Goal: Navigation & Orientation: Find specific page/section

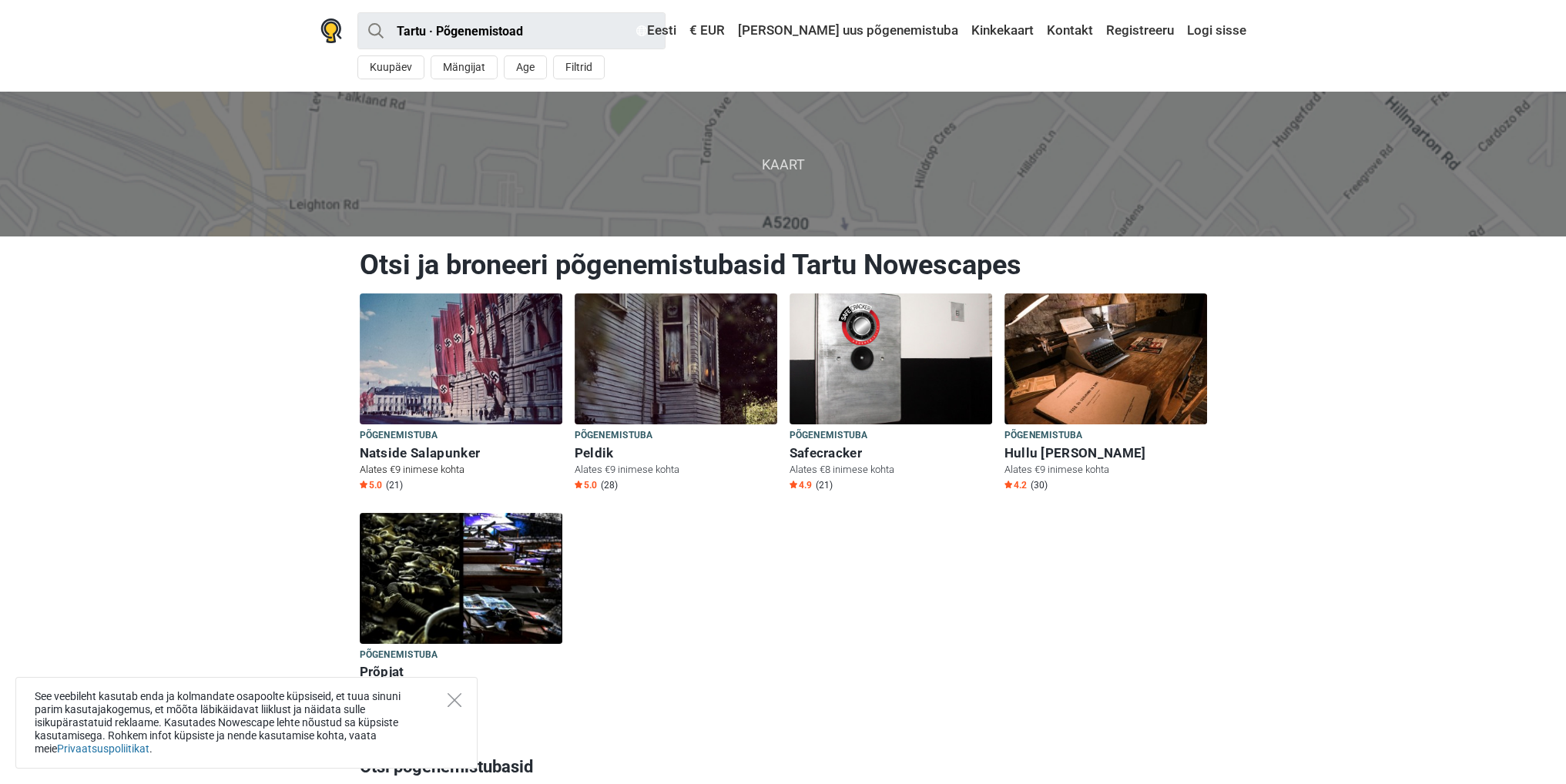
click at [452, 445] on h6 "Natside Salapunker" at bounding box center [461, 453] width 202 height 16
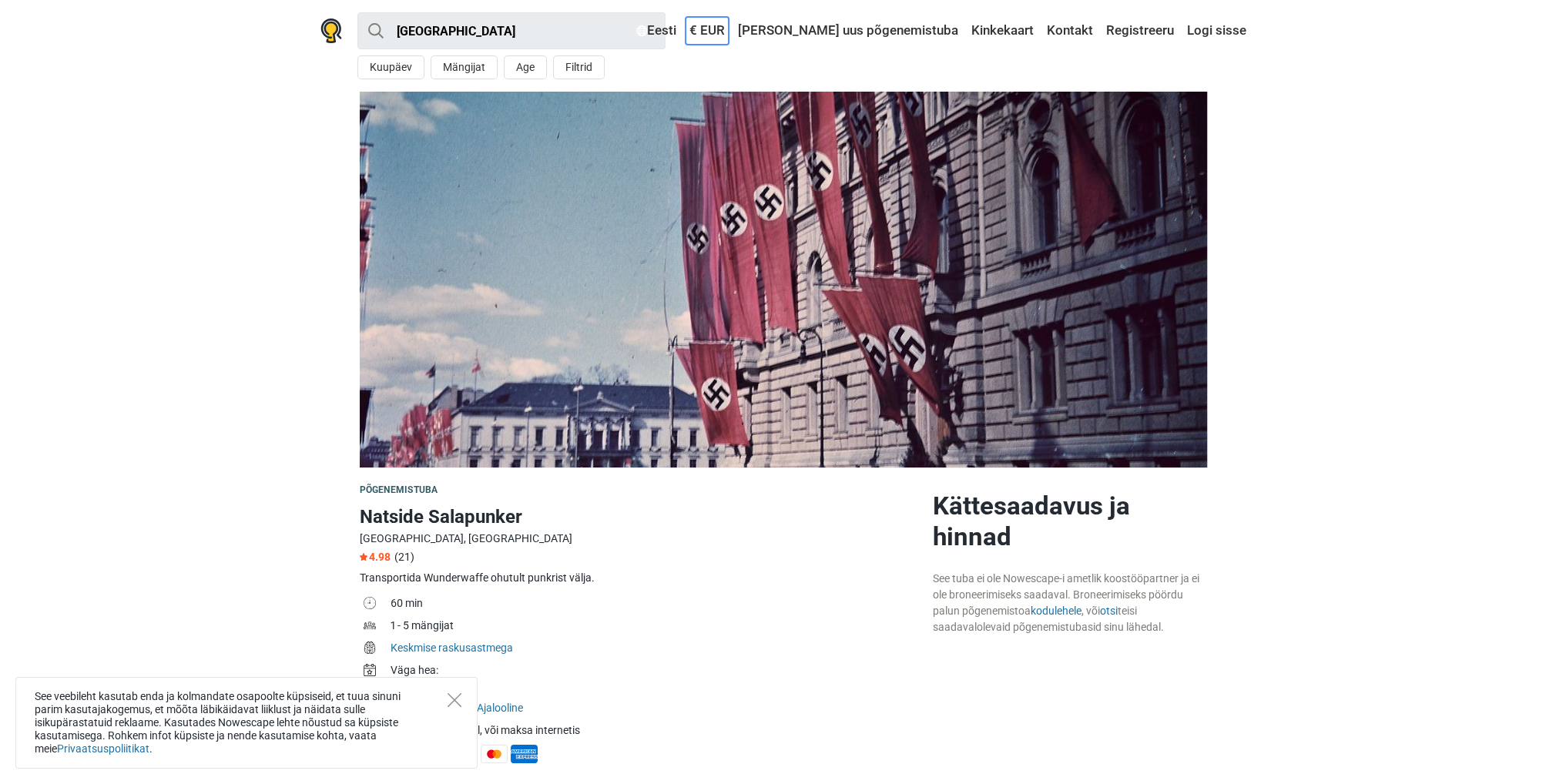
click at [729, 33] on link "€ EUR" at bounding box center [706, 31] width 43 height 28
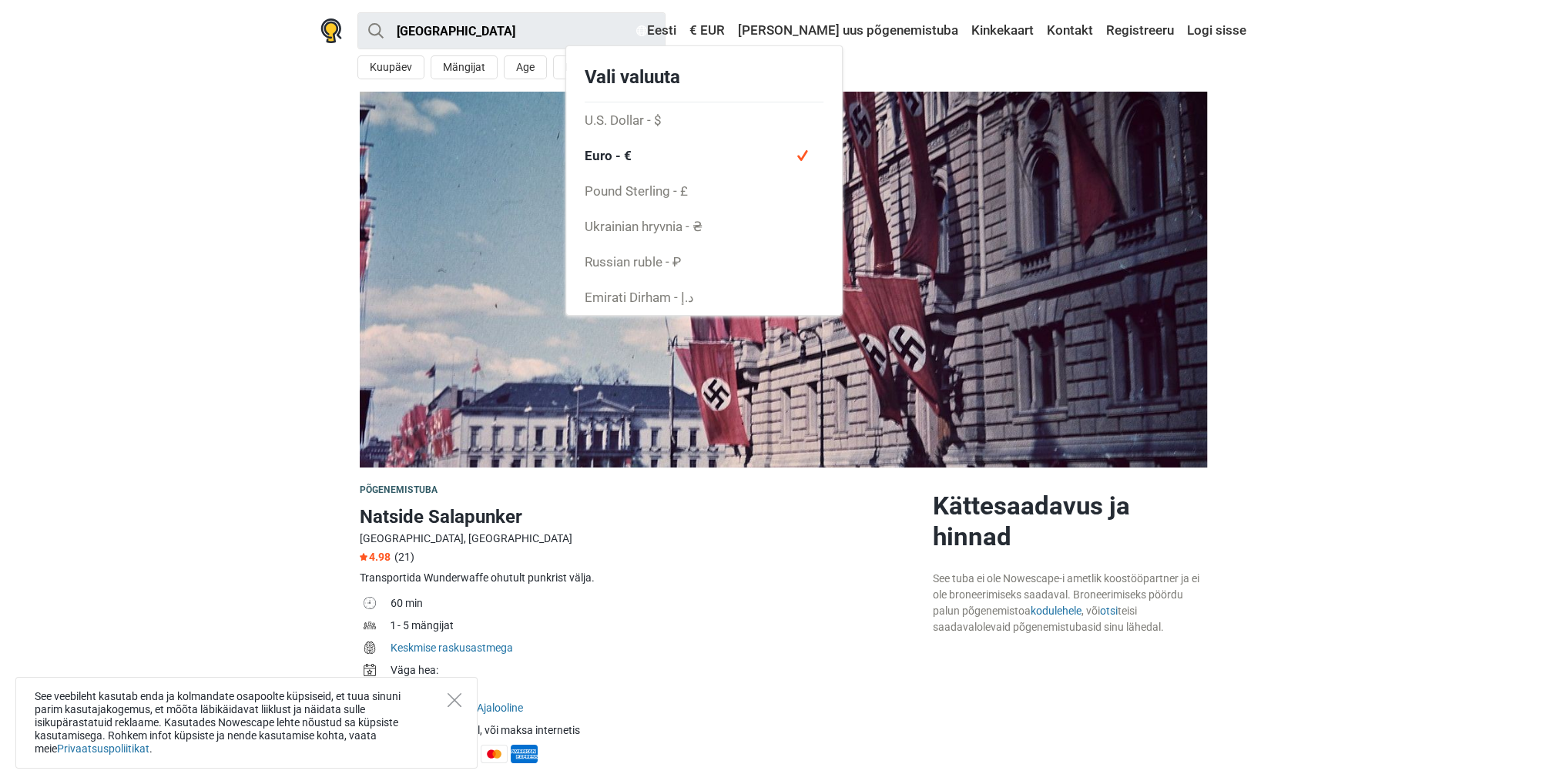
click at [1296, 198] on section at bounding box center [783, 279] width 1566 height 376
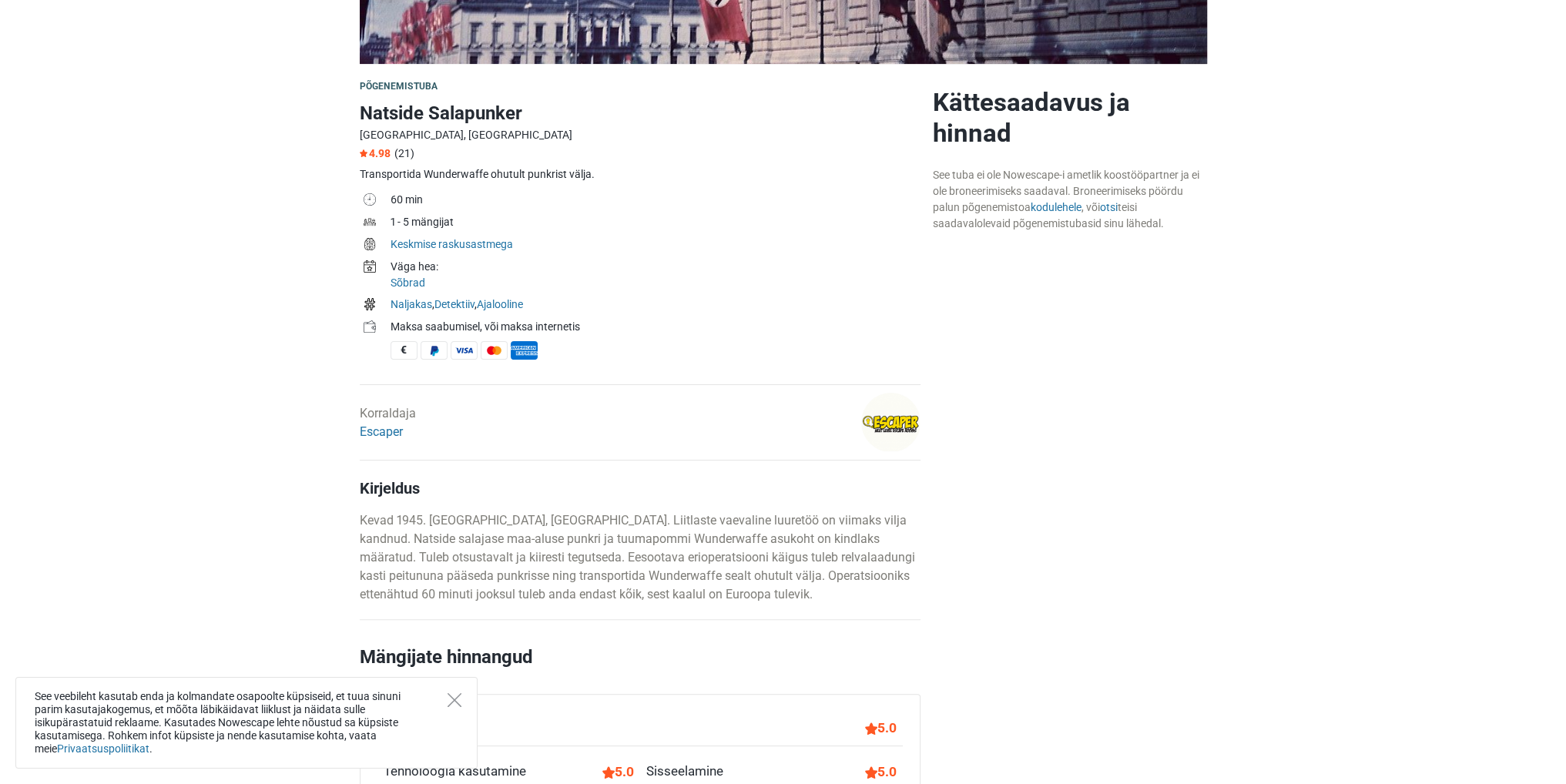
scroll to position [462, 0]
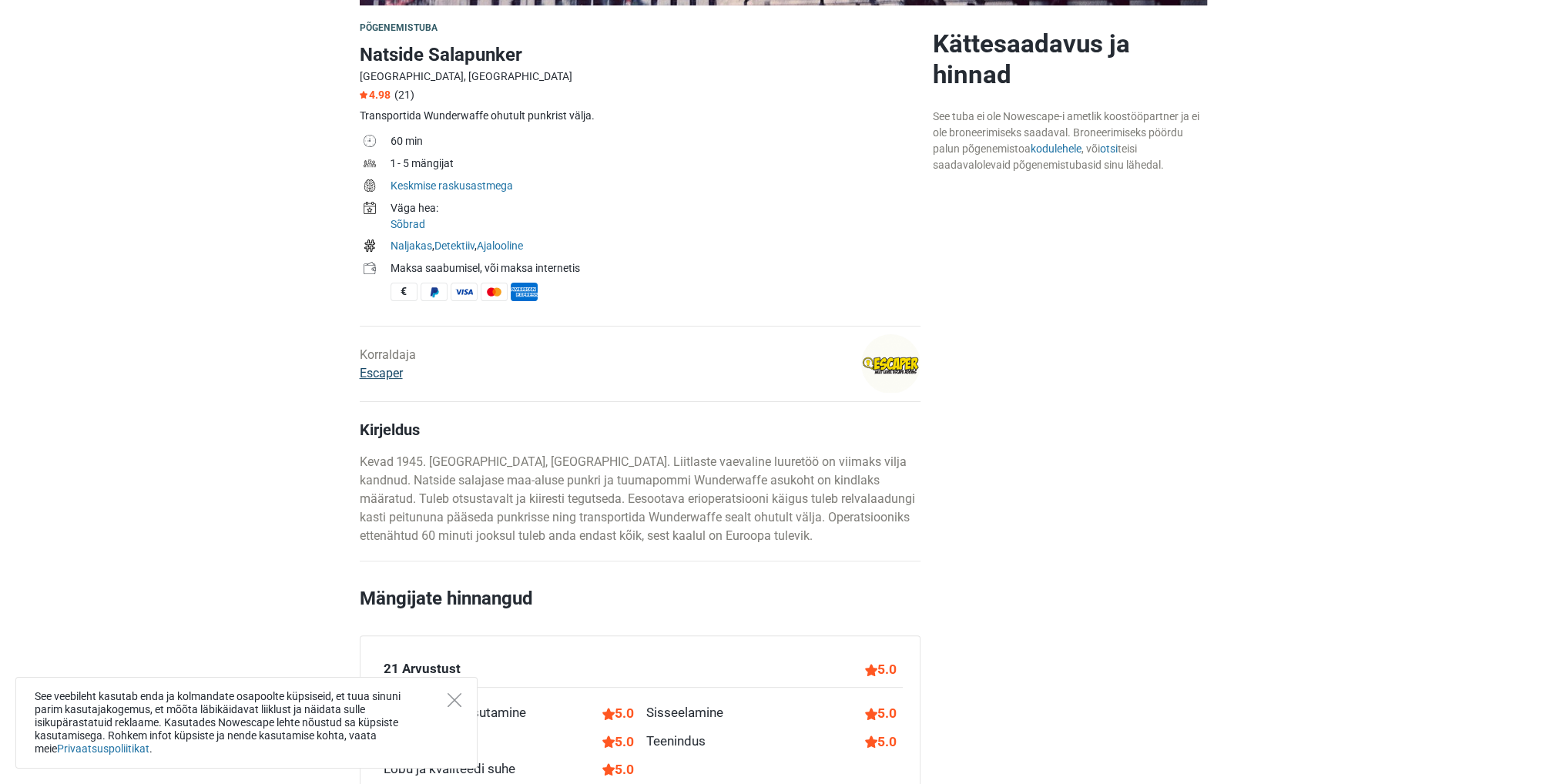
click at [385, 374] on link "Escaper" at bounding box center [381, 373] width 43 height 15
